Goal: Information Seeking & Learning: Learn about a topic

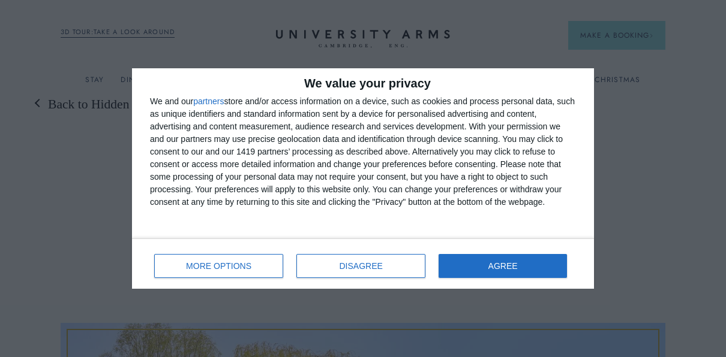
scroll to position [24, 0]
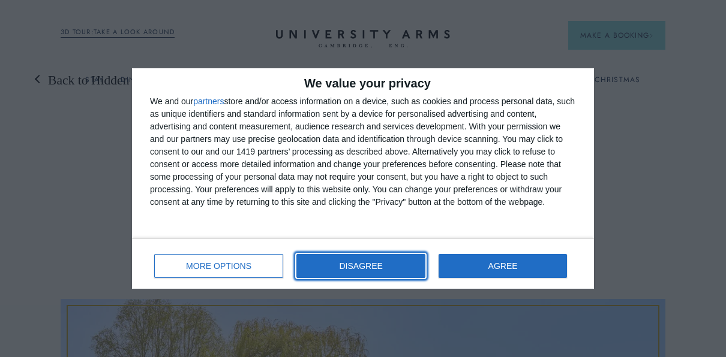
click at [414, 261] on button "DISAGREE" at bounding box center [360, 266] width 129 height 24
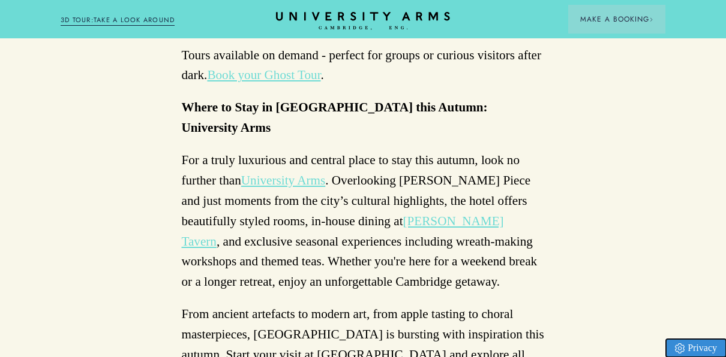
scroll to position [3747, 0]
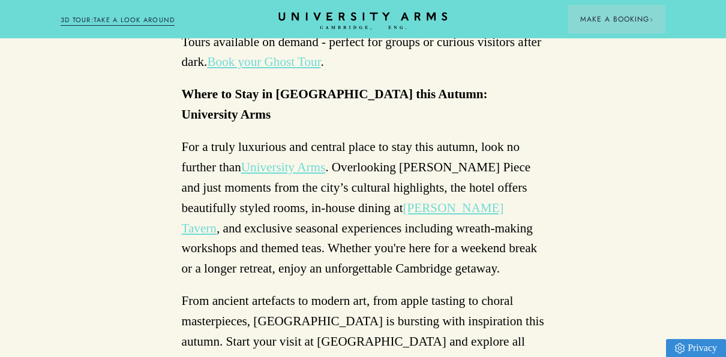
click at [333, 26] on icon "CAMBRIDGE’S LEADING LUXURY HOTEL SINCE [DATE]" at bounding box center [362, 21] width 169 height 18
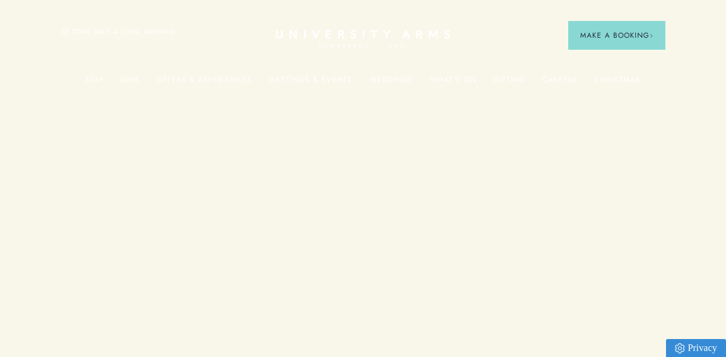
scroll to position [3747, 0]
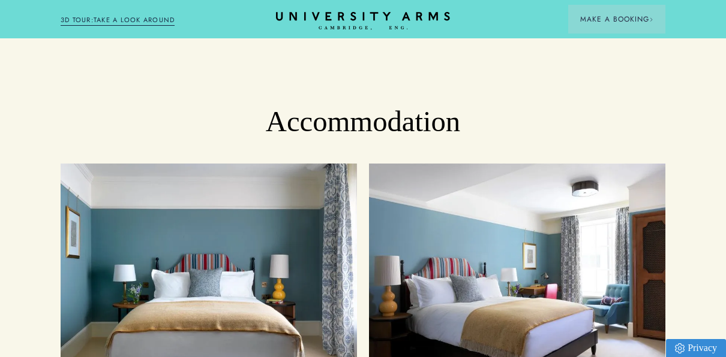
scroll to position [1055, 0]
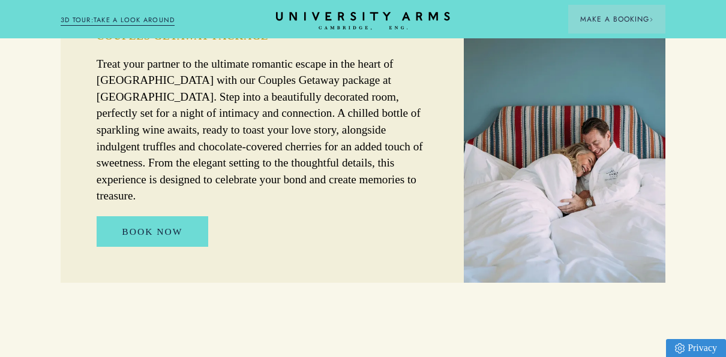
click at [557, 81] on img at bounding box center [564, 138] width 201 height 290
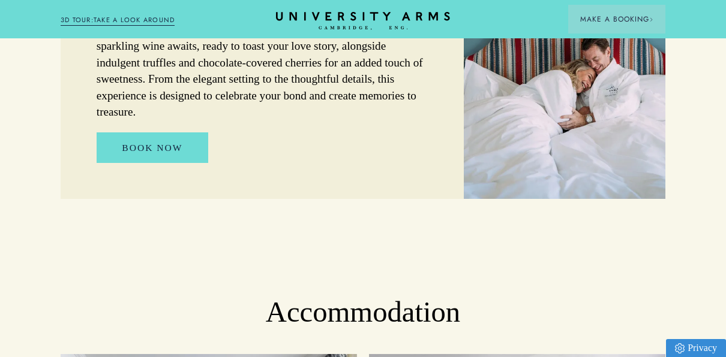
click at [557, 81] on img at bounding box center [564, 54] width 201 height 290
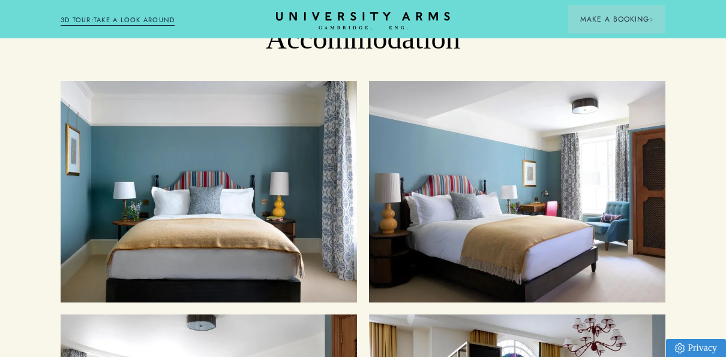
scroll to position [1127, 0]
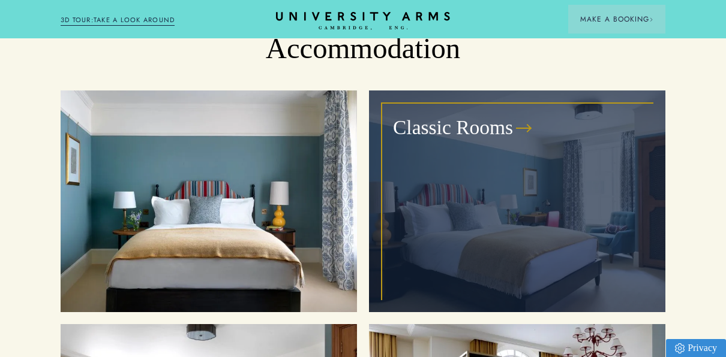
click at [617, 136] on div "Classic Rooms" at bounding box center [517, 202] width 272 height 198
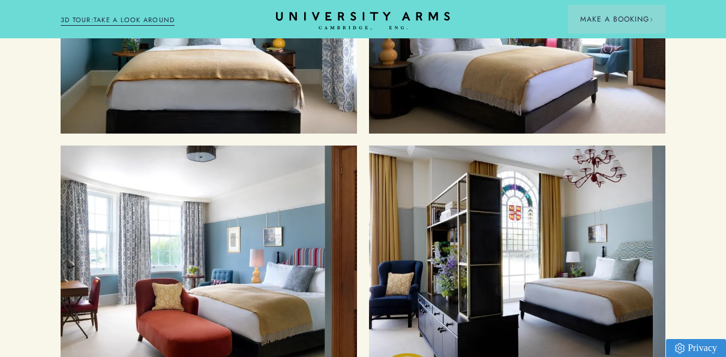
scroll to position [1271, 0]
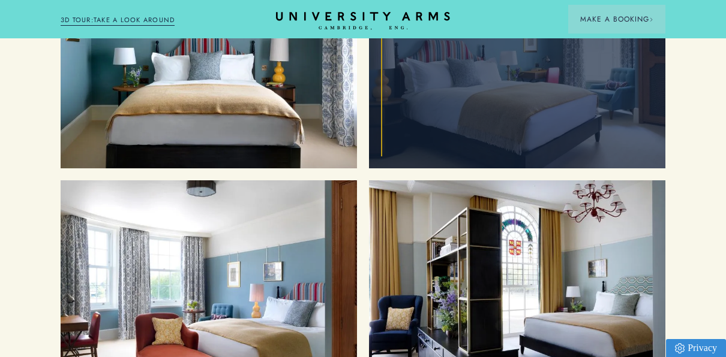
click at [470, 100] on div "Classic Rooms" at bounding box center [517, 58] width 272 height 198
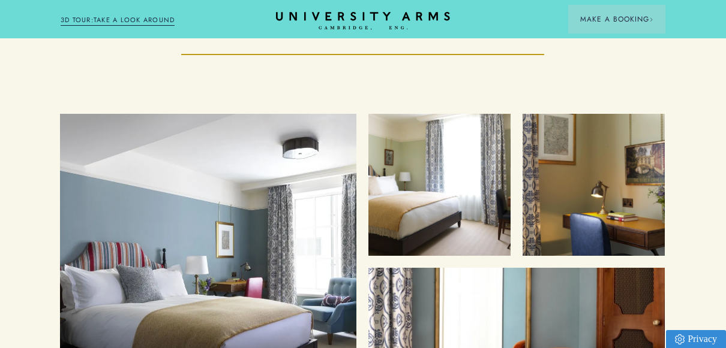
scroll to position [1391, 9]
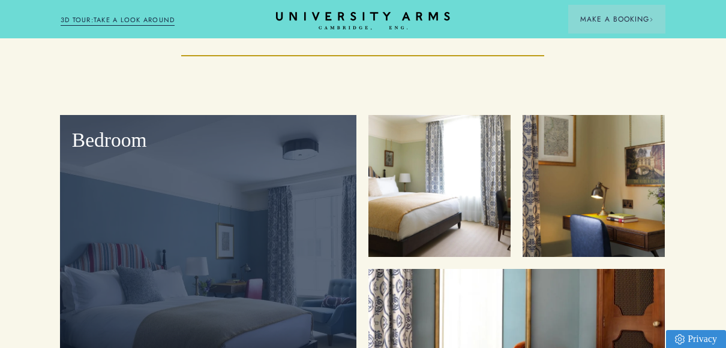
click at [161, 259] on div "Bedroom" at bounding box center [208, 266] width 296 height 302
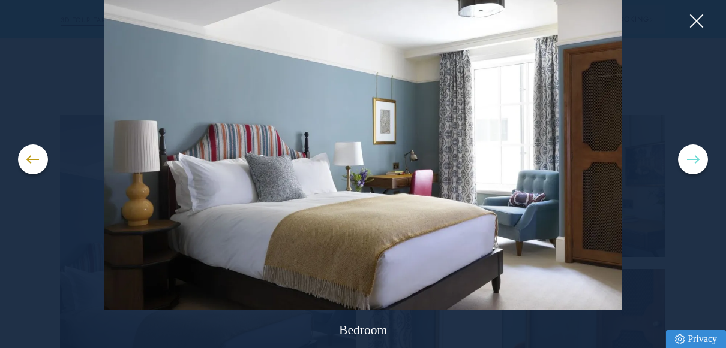
click at [696, 162] on button at bounding box center [693, 160] width 30 height 30
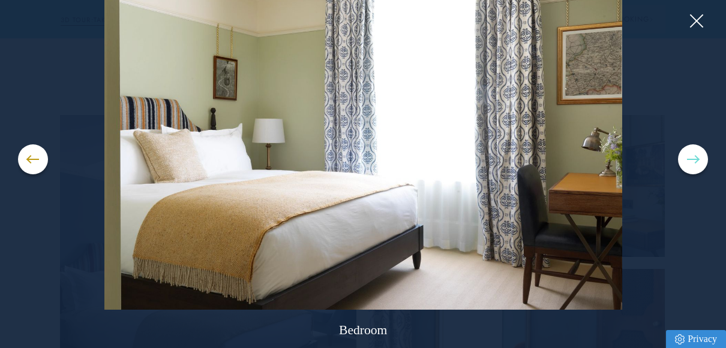
click at [696, 162] on button at bounding box center [693, 160] width 30 height 30
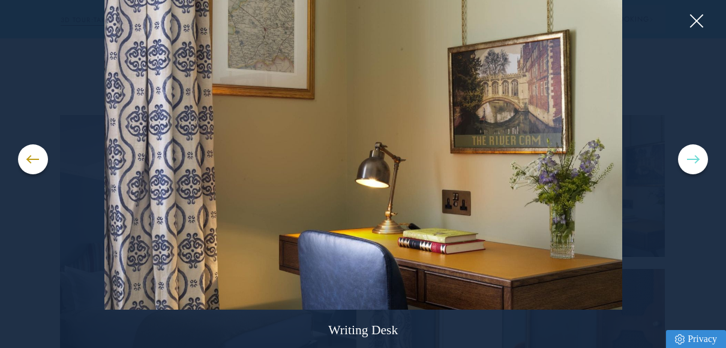
click at [696, 162] on button at bounding box center [693, 160] width 30 height 30
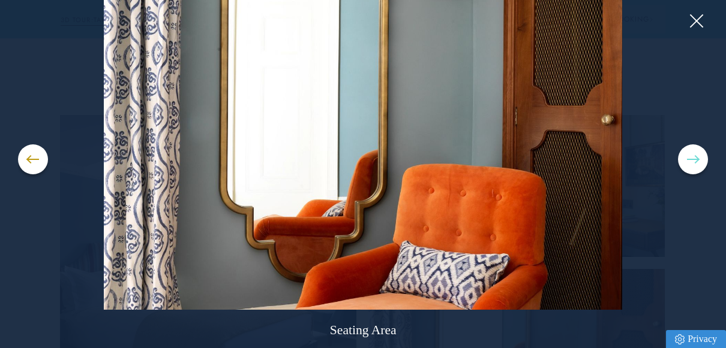
click at [696, 162] on button at bounding box center [693, 160] width 30 height 30
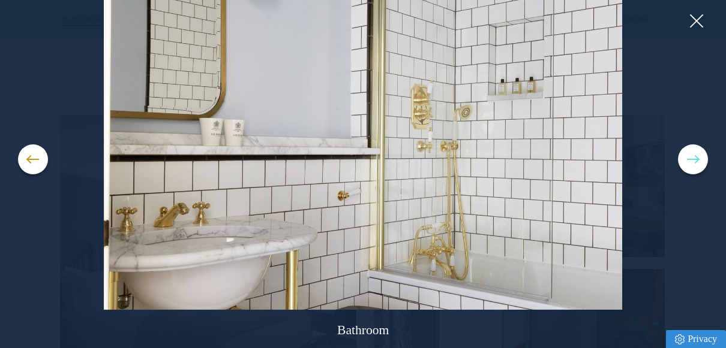
click at [696, 162] on button at bounding box center [693, 160] width 30 height 30
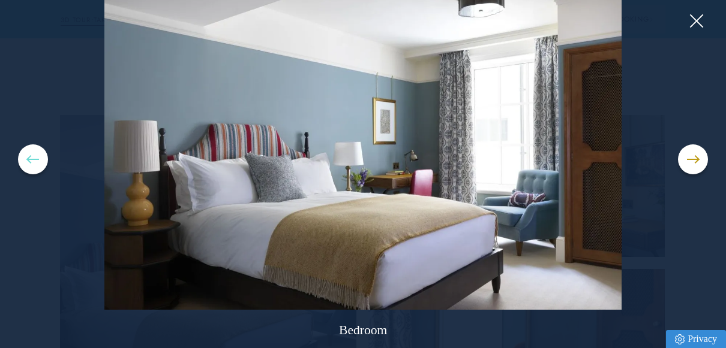
click at [32, 163] on button at bounding box center [33, 160] width 30 height 30
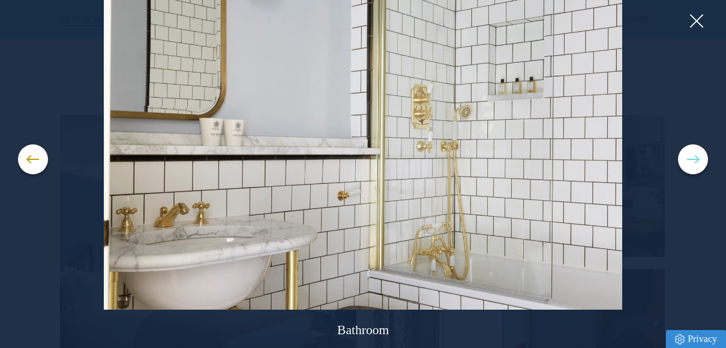
click at [693, 164] on button at bounding box center [693, 160] width 30 height 30
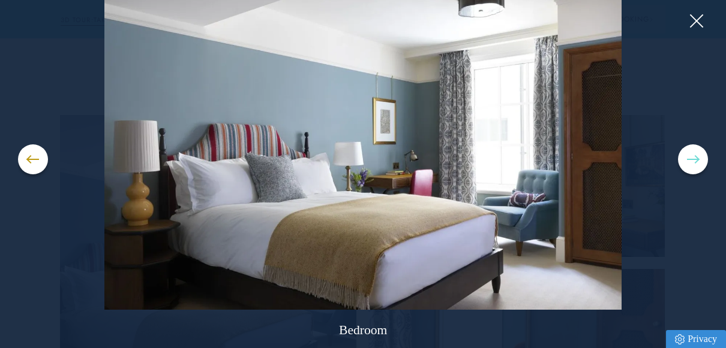
click at [693, 164] on button at bounding box center [693, 160] width 30 height 30
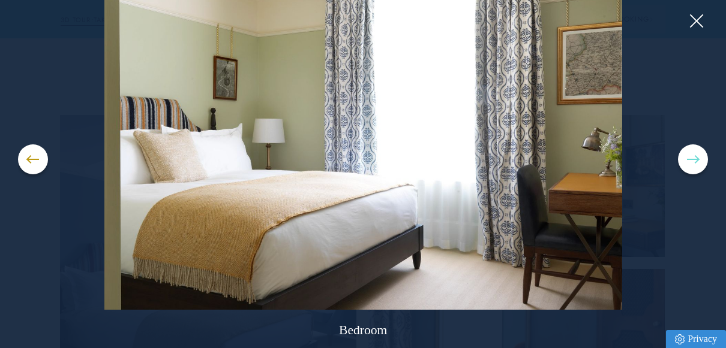
click at [693, 164] on button at bounding box center [693, 160] width 30 height 30
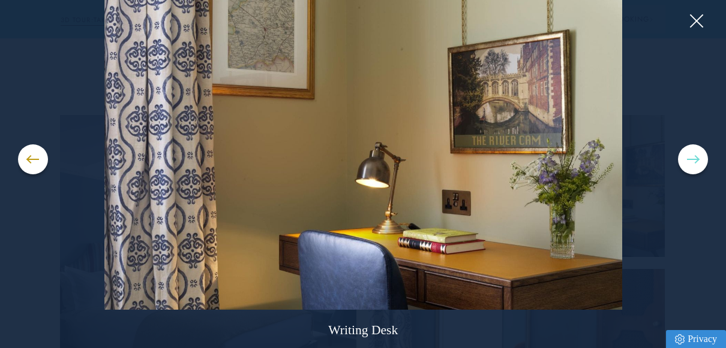
click at [693, 164] on button at bounding box center [693, 160] width 30 height 30
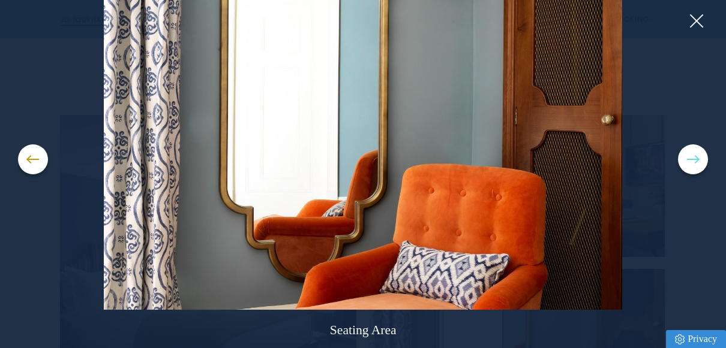
click at [693, 164] on button at bounding box center [693, 160] width 30 height 30
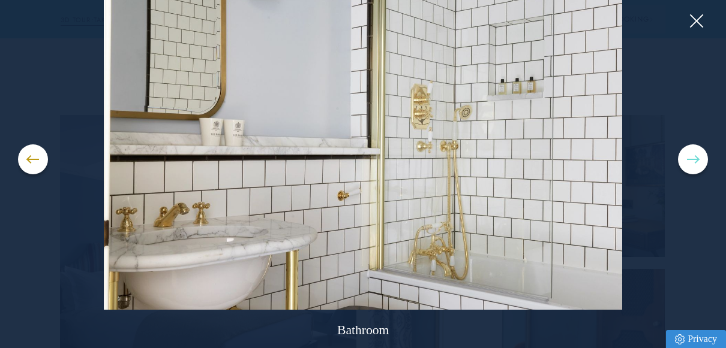
click at [693, 164] on button at bounding box center [693, 160] width 30 height 30
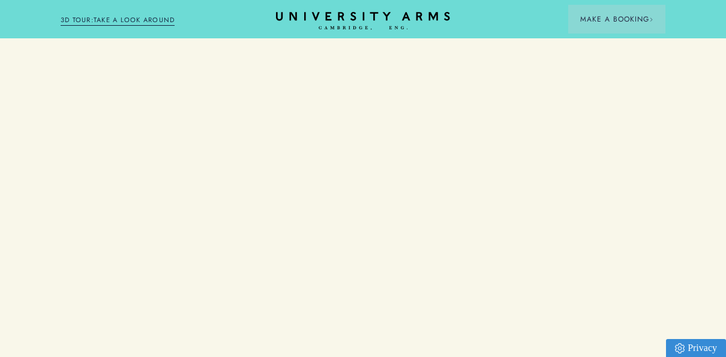
scroll to position [3747, 0]
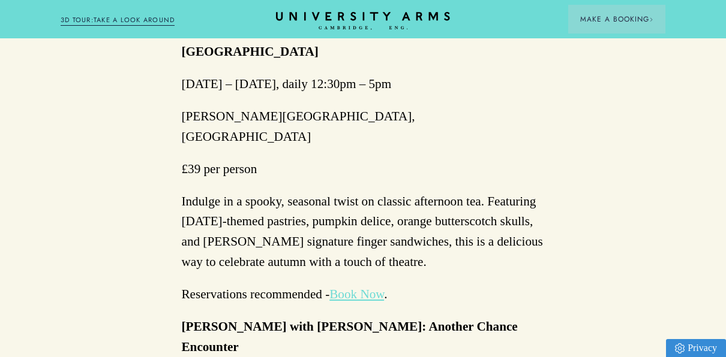
scroll to position [2496, 0]
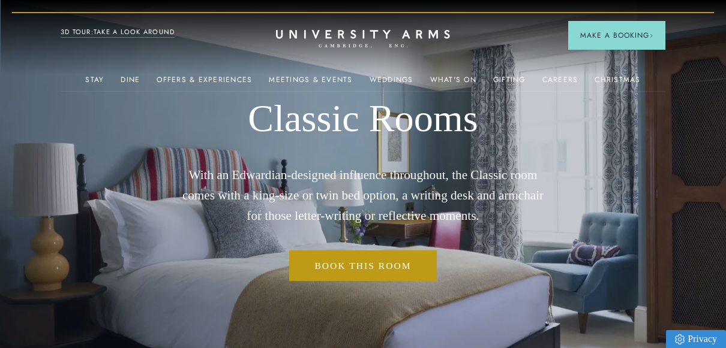
click at [389, 26] on div "Stay Suites Superior Rooms Classic Rooms Cosy Rooms Dine Restaurant Bar Afterno…" at bounding box center [363, 31] width 604 height 14
click at [358, 37] on icon "CAMBRIDGE’S LEADING LUXURY HOTEL SINCE [DATE]" at bounding box center [362, 39] width 169 height 18
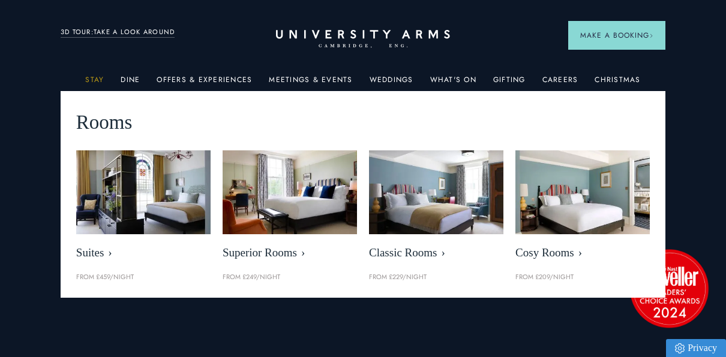
click at [95, 79] on link "Stay" at bounding box center [94, 84] width 19 height 16
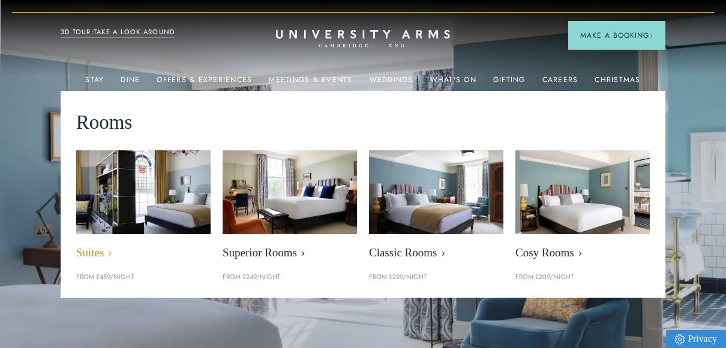
click at [116, 199] on img at bounding box center [143, 192] width 155 height 97
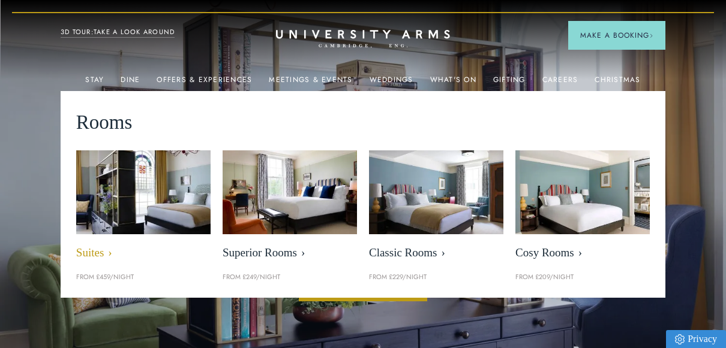
click at [94, 258] on span "Suites" at bounding box center [143, 253] width 134 height 14
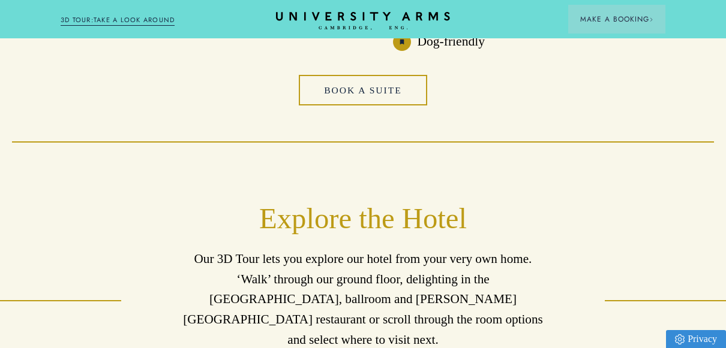
scroll to position [2651, 0]
